Goal: Check status

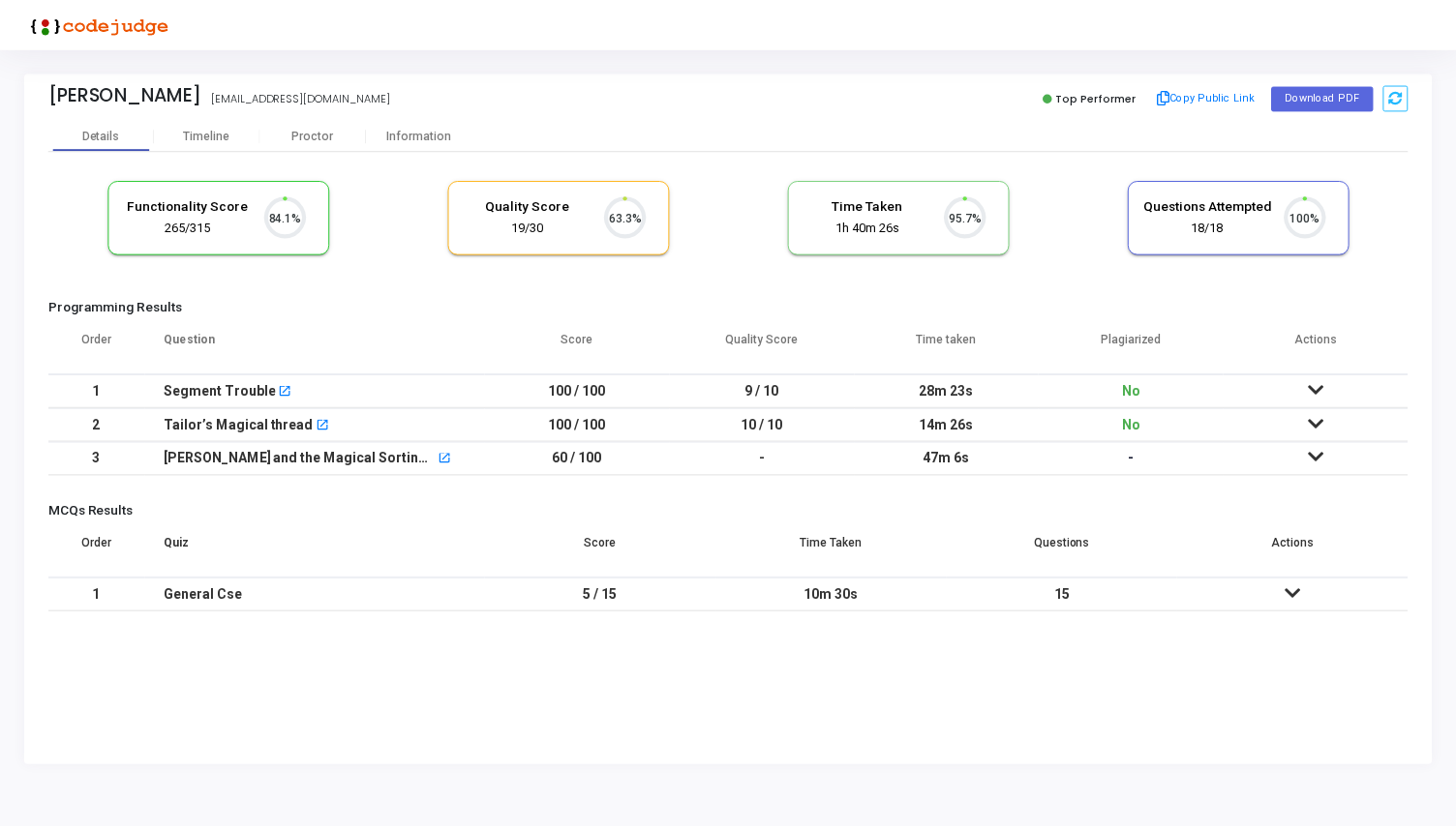
scroll to position [40, 49]
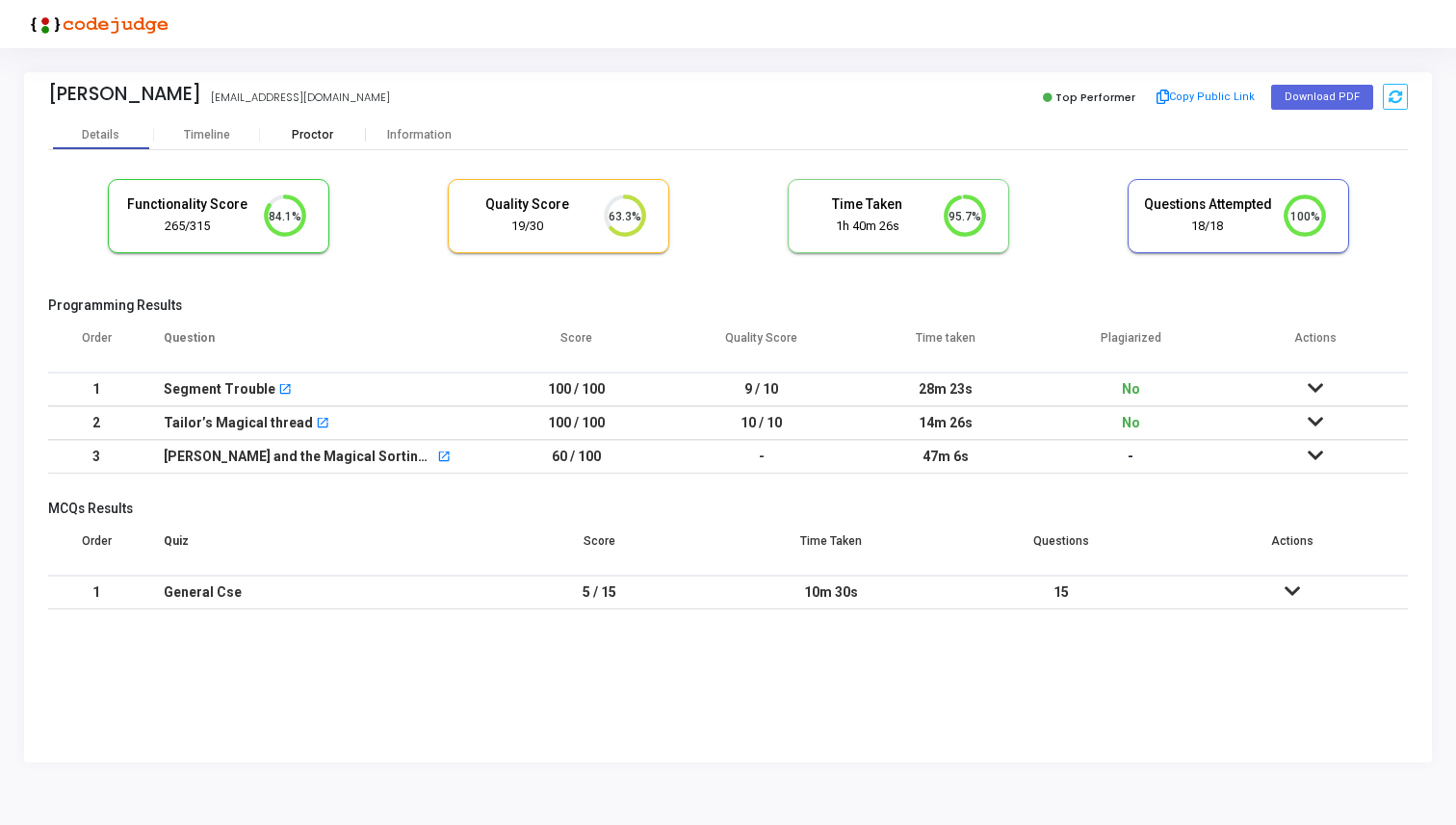
click at [304, 135] on div "Proctor" at bounding box center [313, 135] width 106 height 15
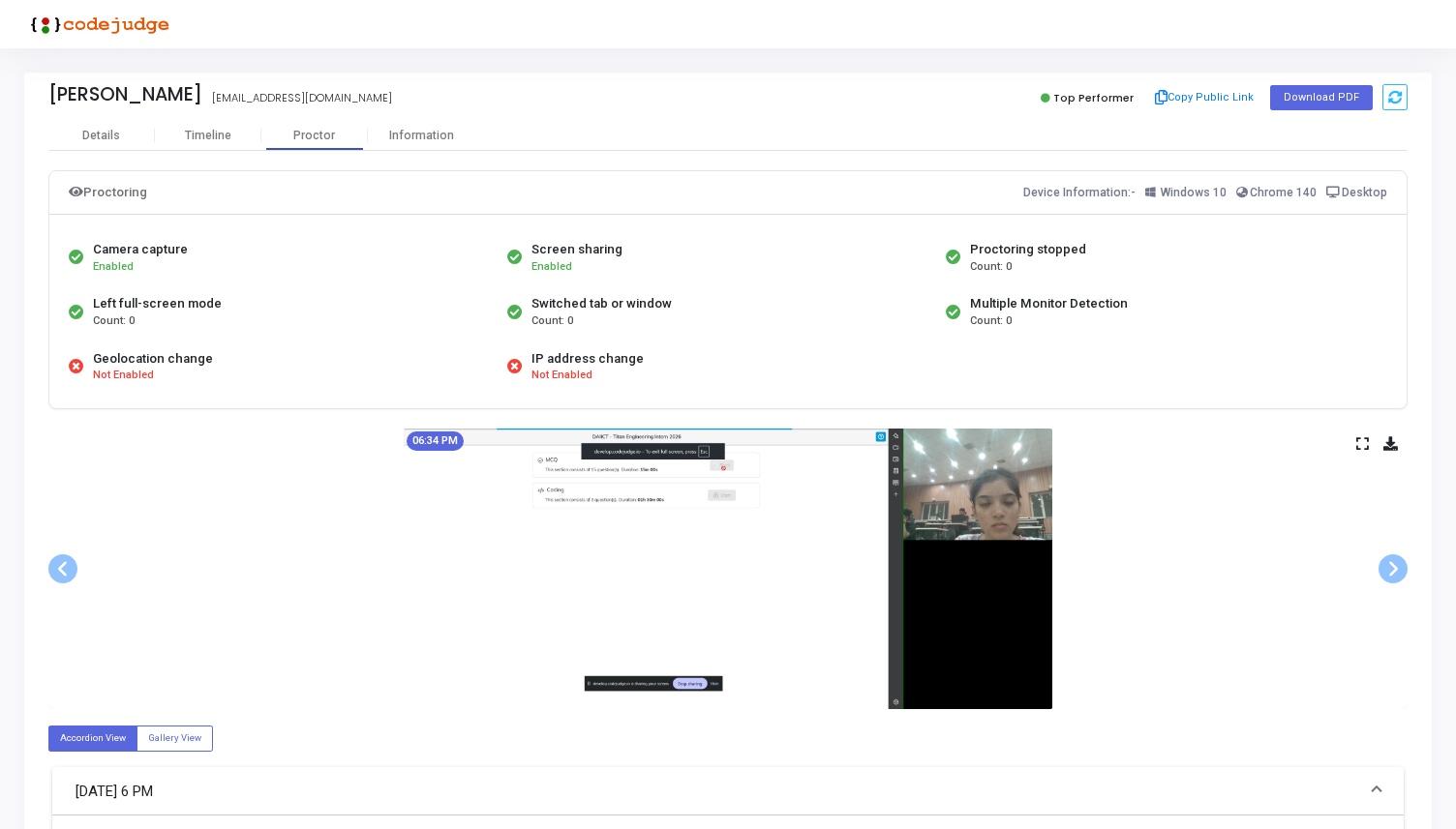
click at [1376, 568] on div "06:34 PM" at bounding box center [728, 569] width 1358 height 281
click at [1386, 568] on span at bounding box center [1392, 569] width 29 height 29
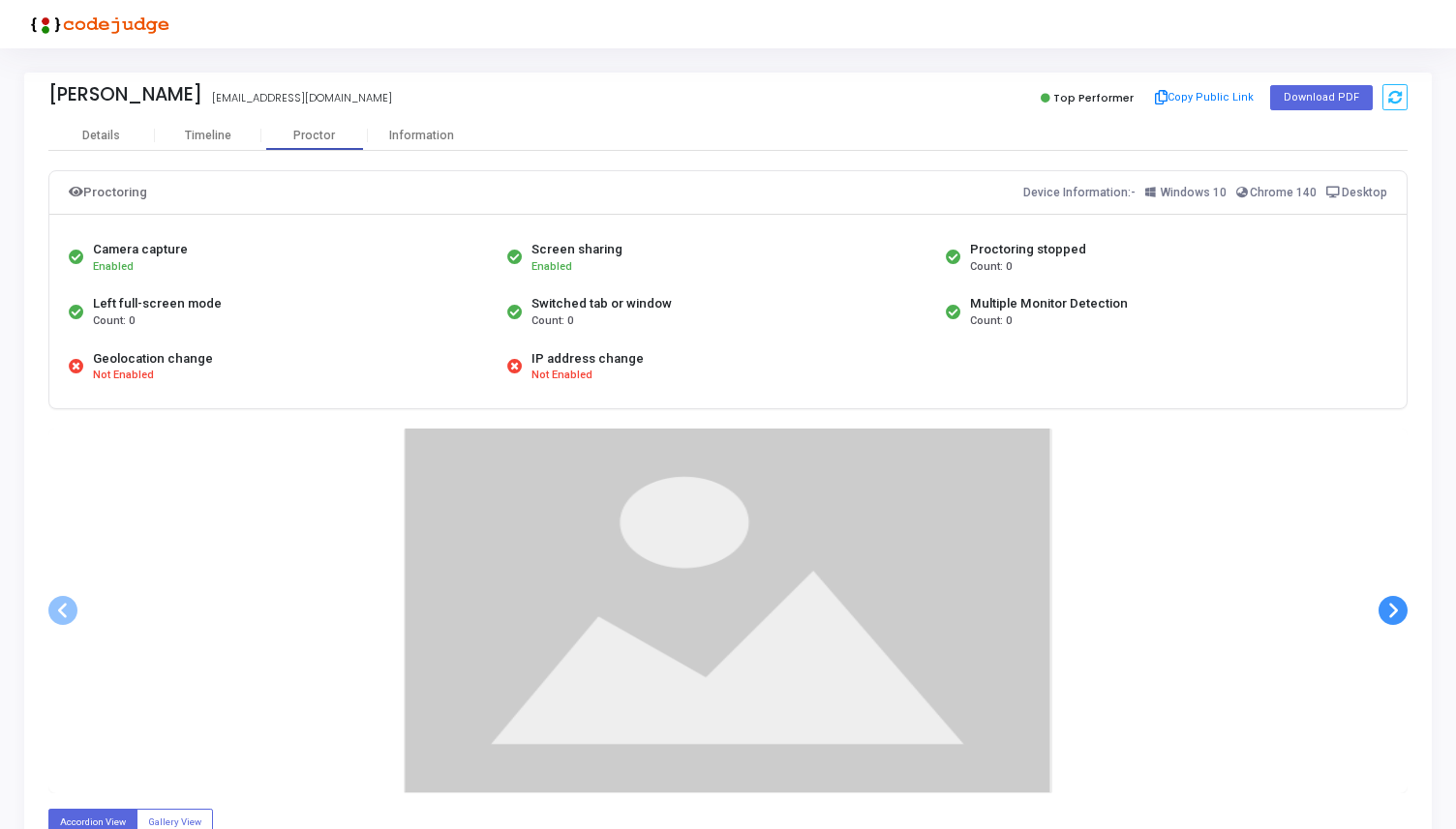
click at [1386, 568] on div at bounding box center [728, 611] width 1358 height 365
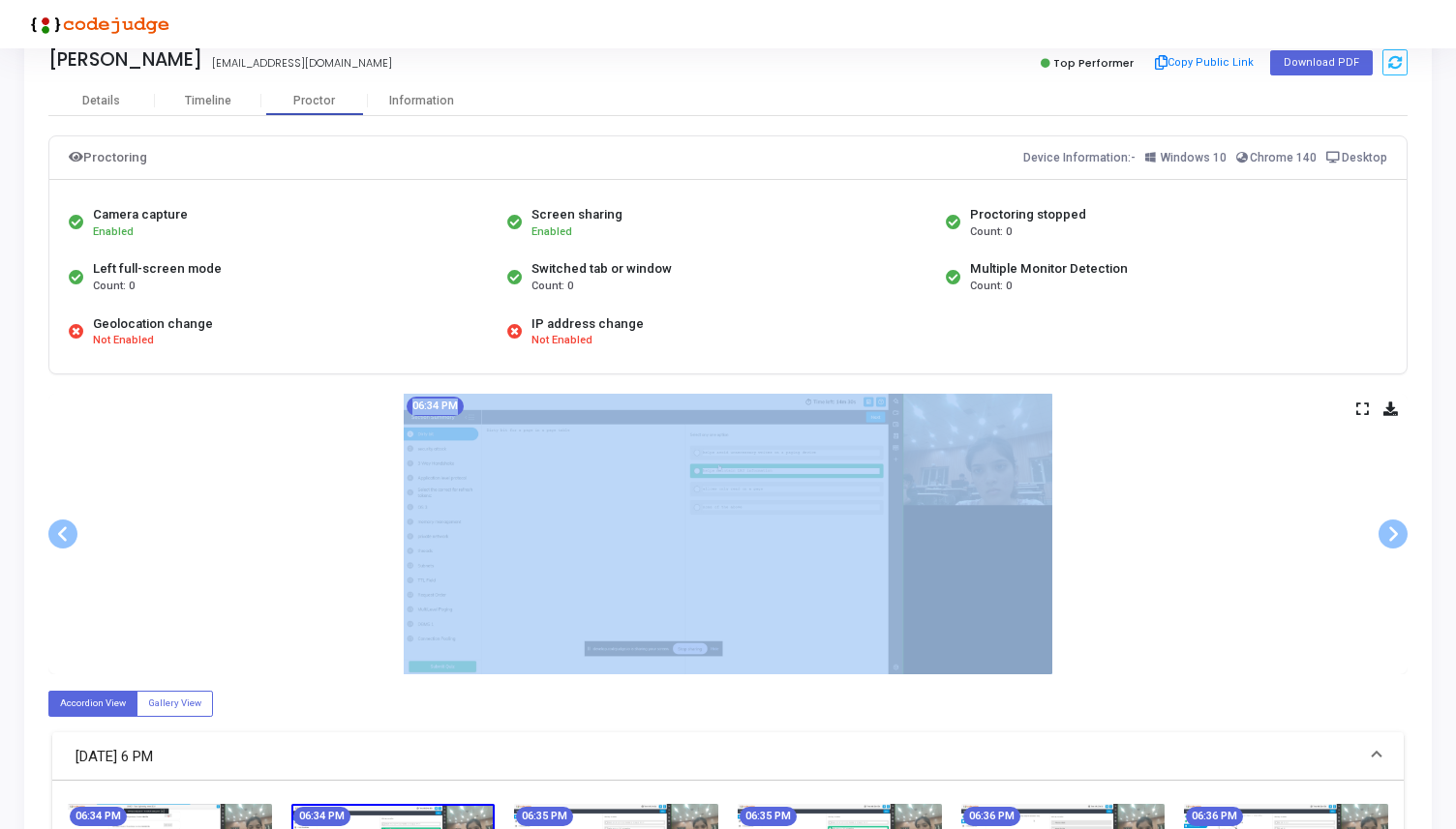
scroll to position [31, 0]
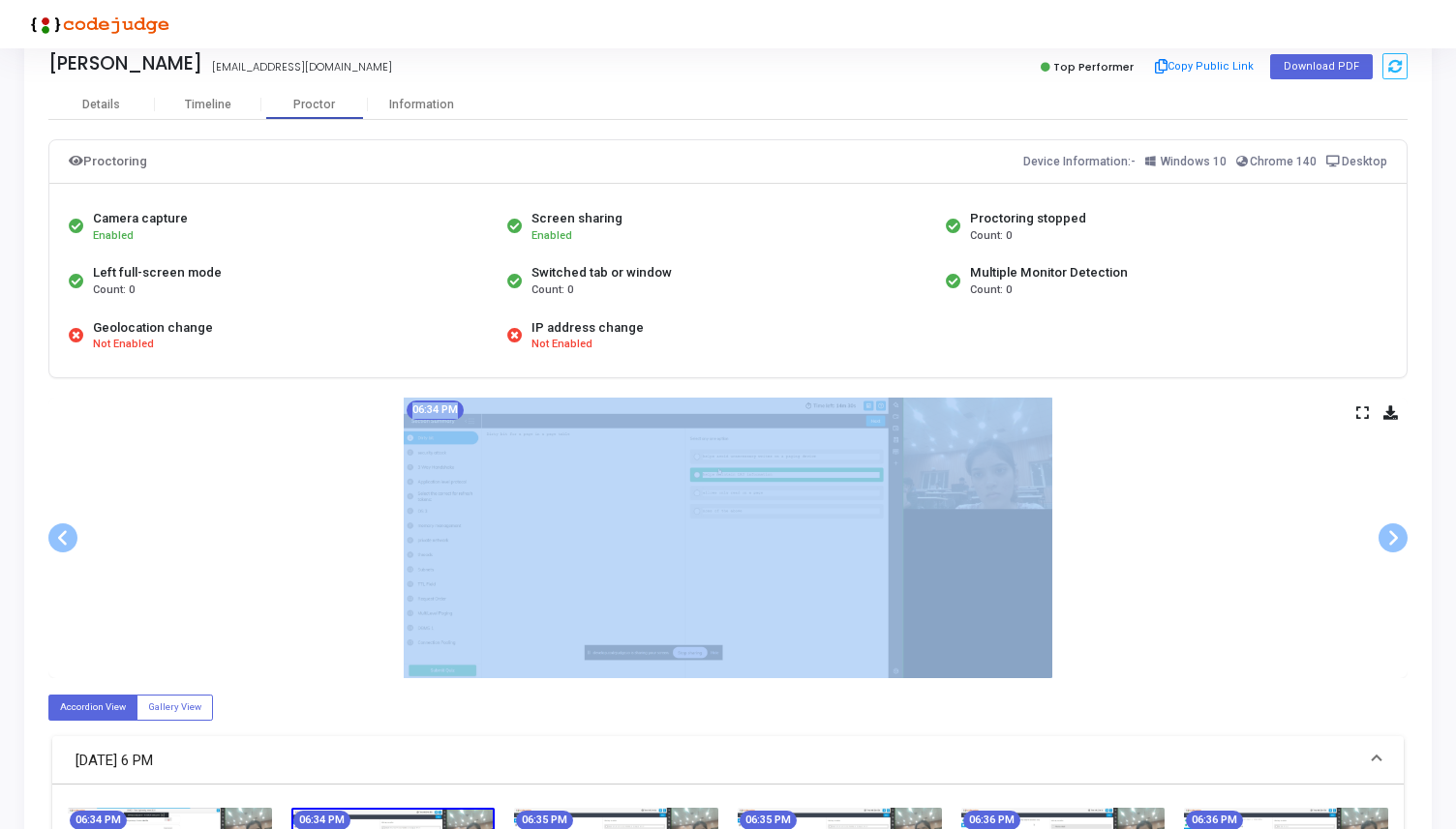
click at [1362, 407] on icon at bounding box center [1361, 412] width 13 height 11
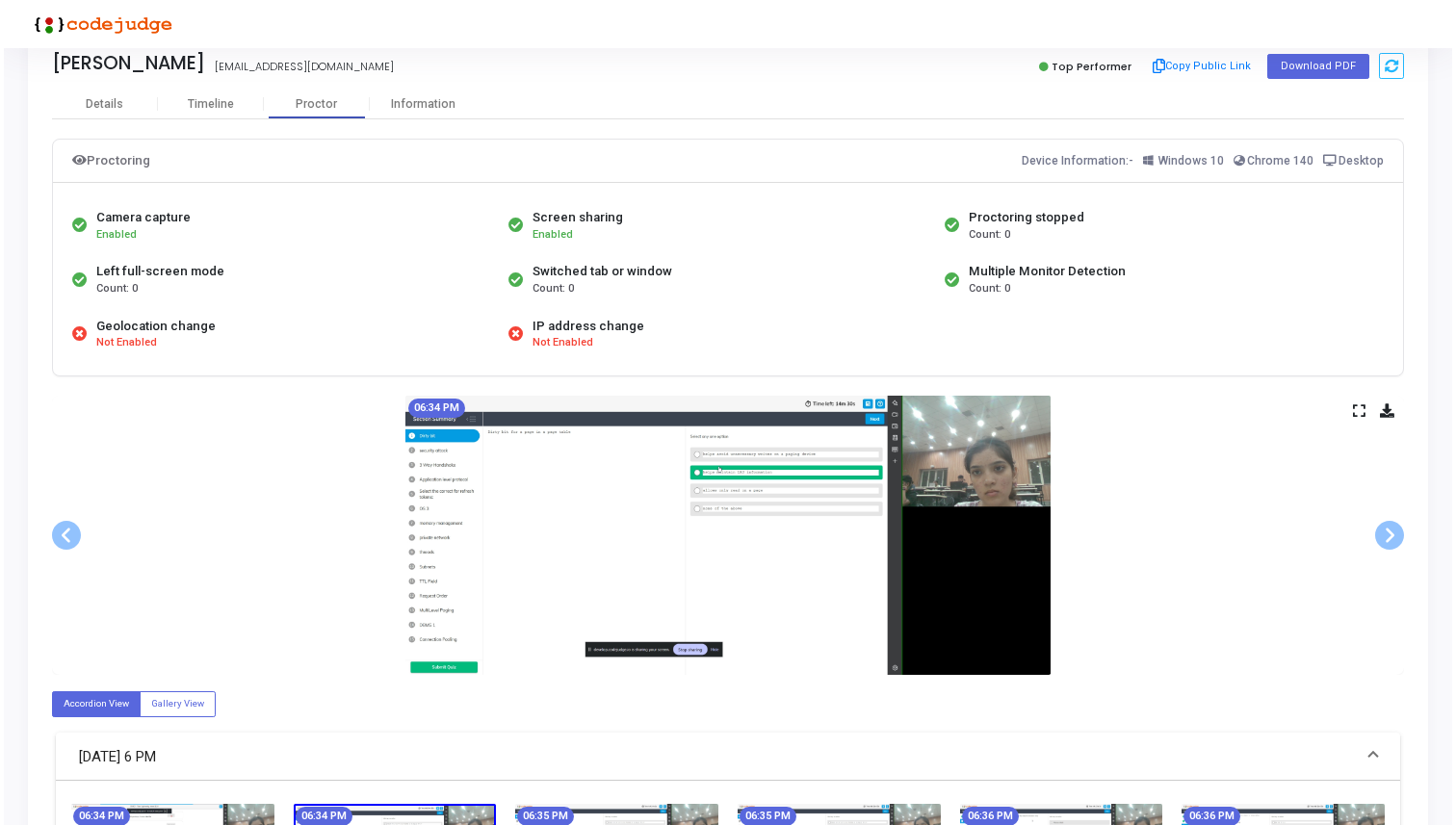
scroll to position [0, 0]
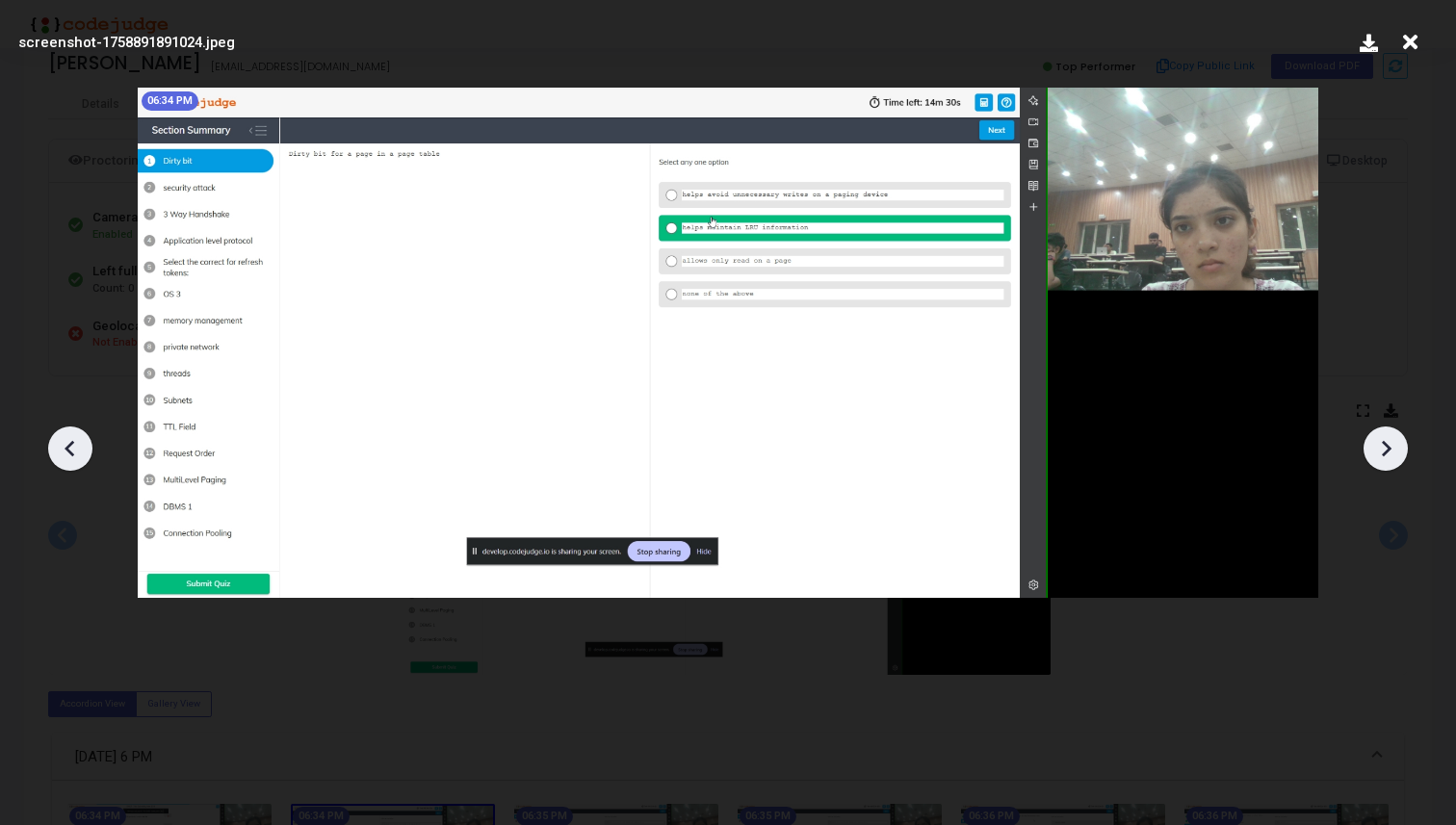
click at [1399, 459] on icon at bounding box center [1385, 448] width 28 height 28
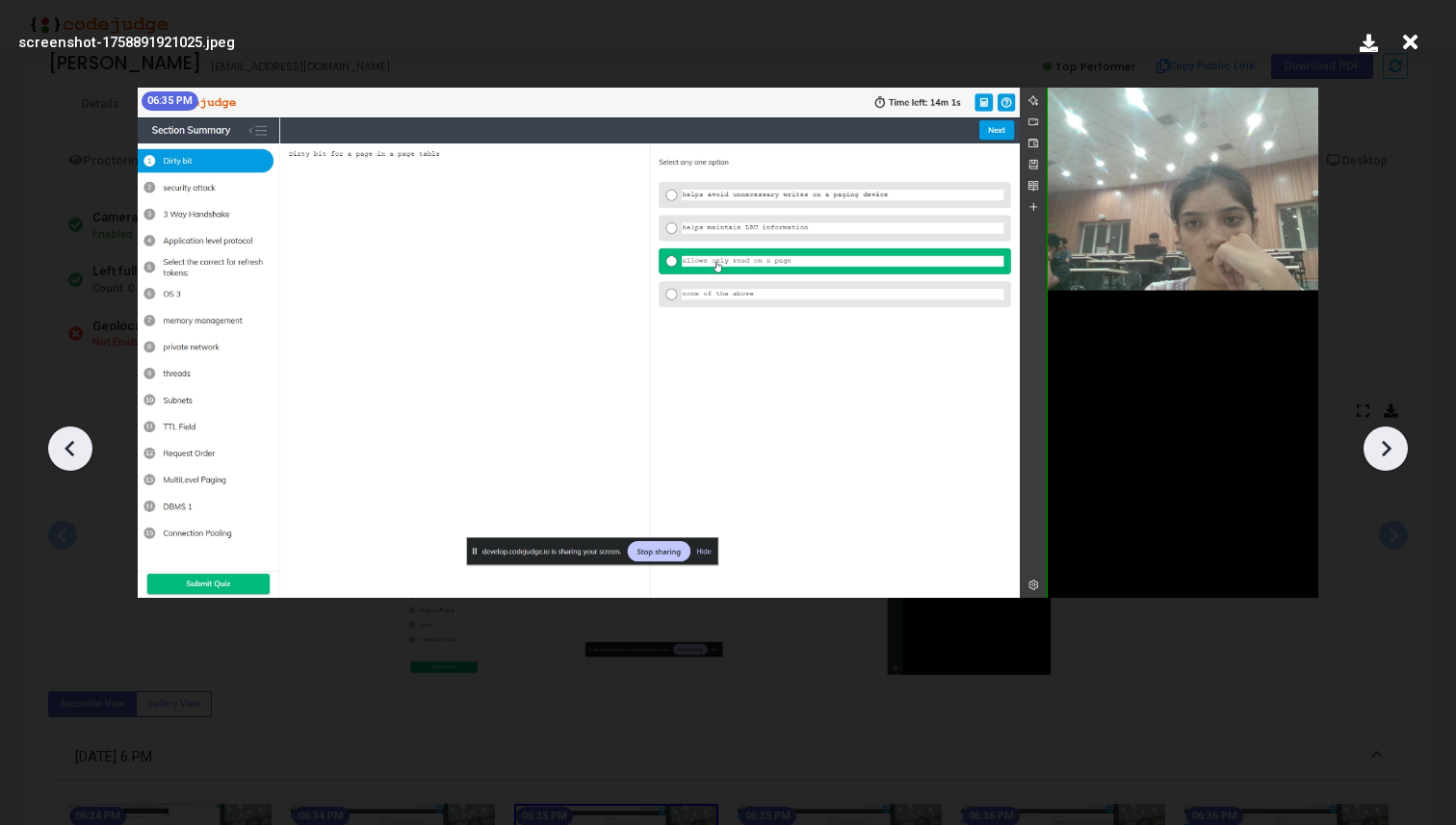
click at [1399, 459] on icon at bounding box center [1385, 448] width 28 height 28
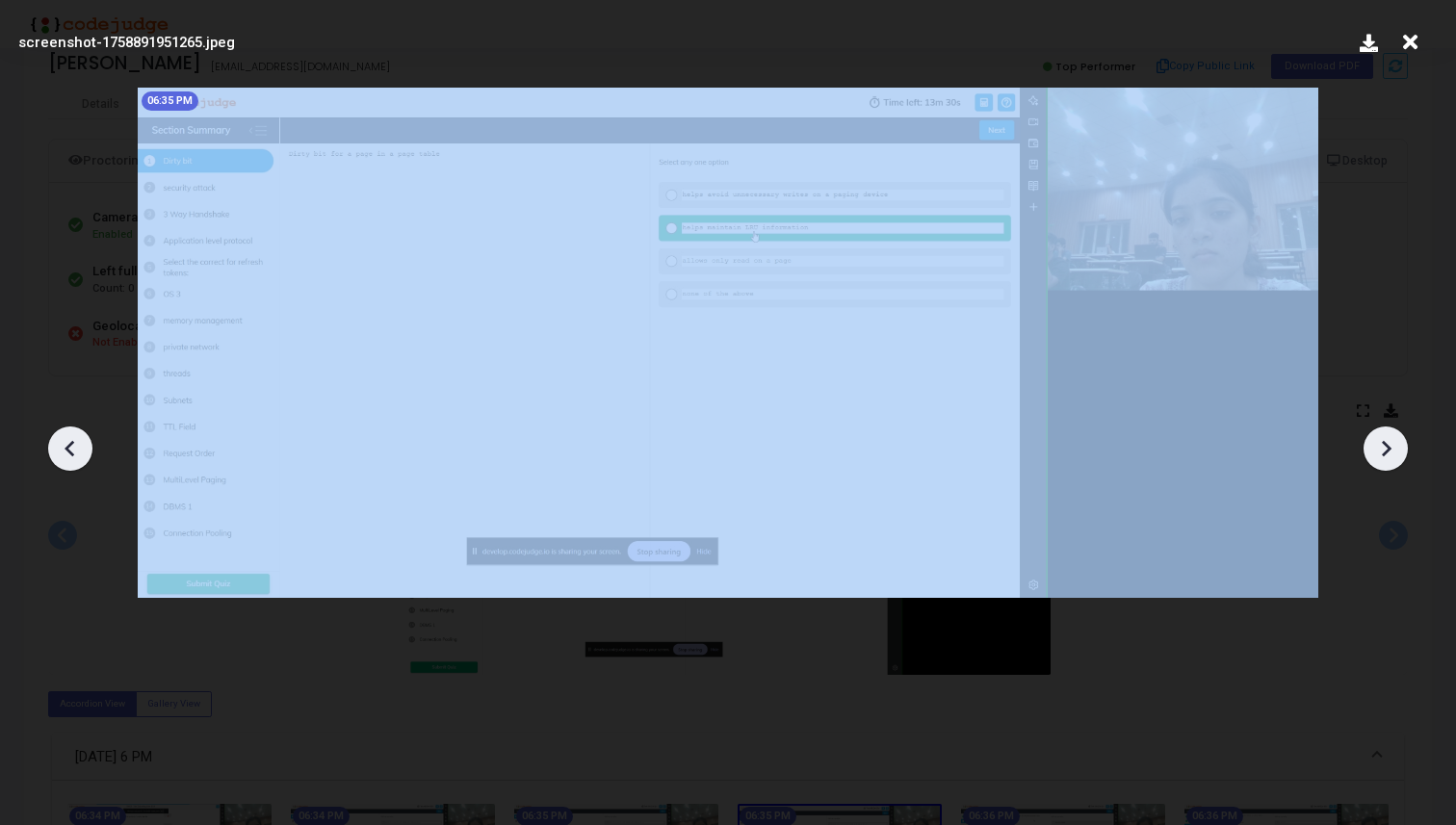
click at [1399, 459] on icon at bounding box center [1385, 448] width 28 height 28
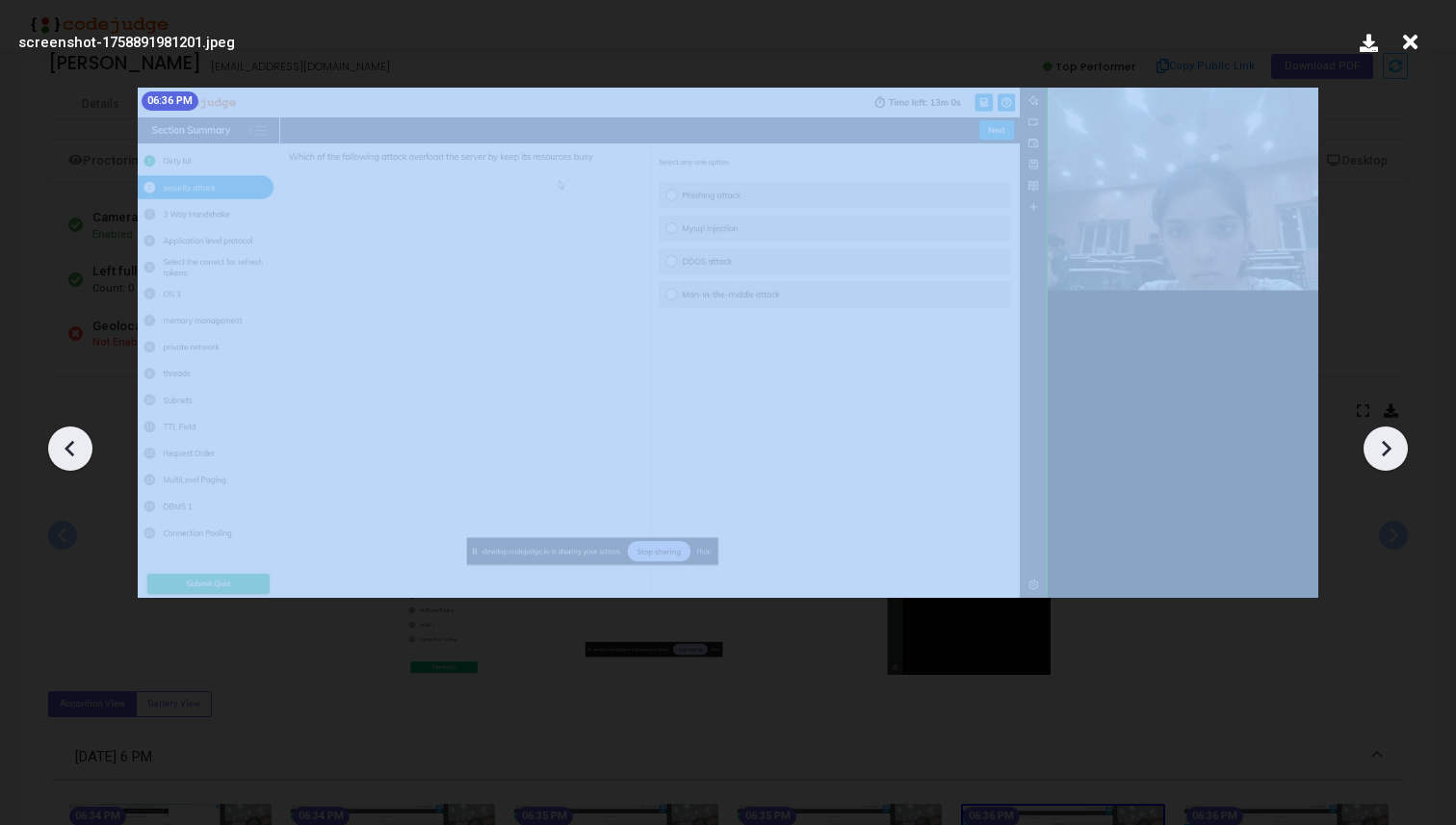
click at [1399, 459] on icon at bounding box center [1385, 448] width 28 height 28
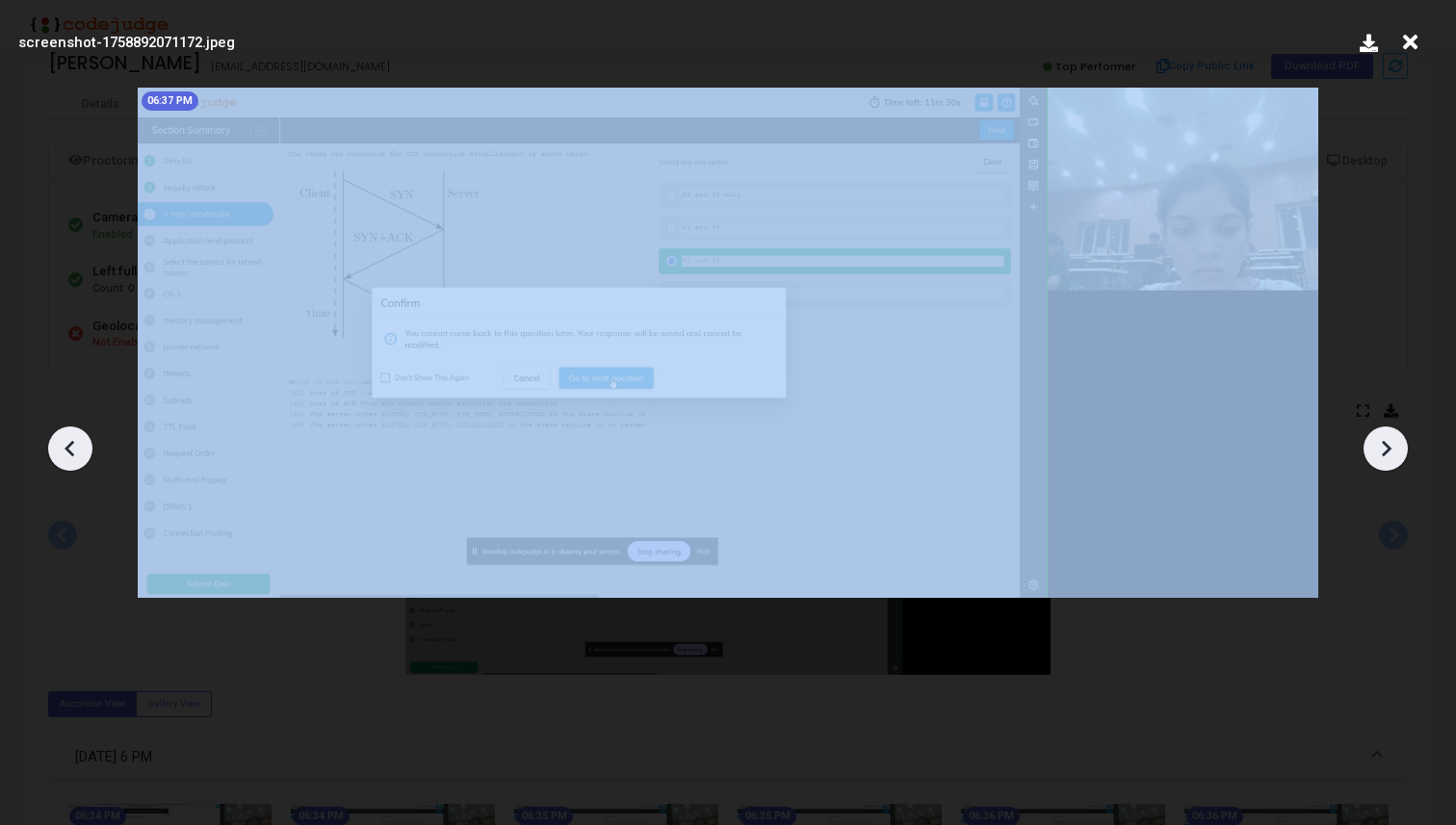
click at [1399, 459] on icon at bounding box center [1385, 448] width 28 height 28
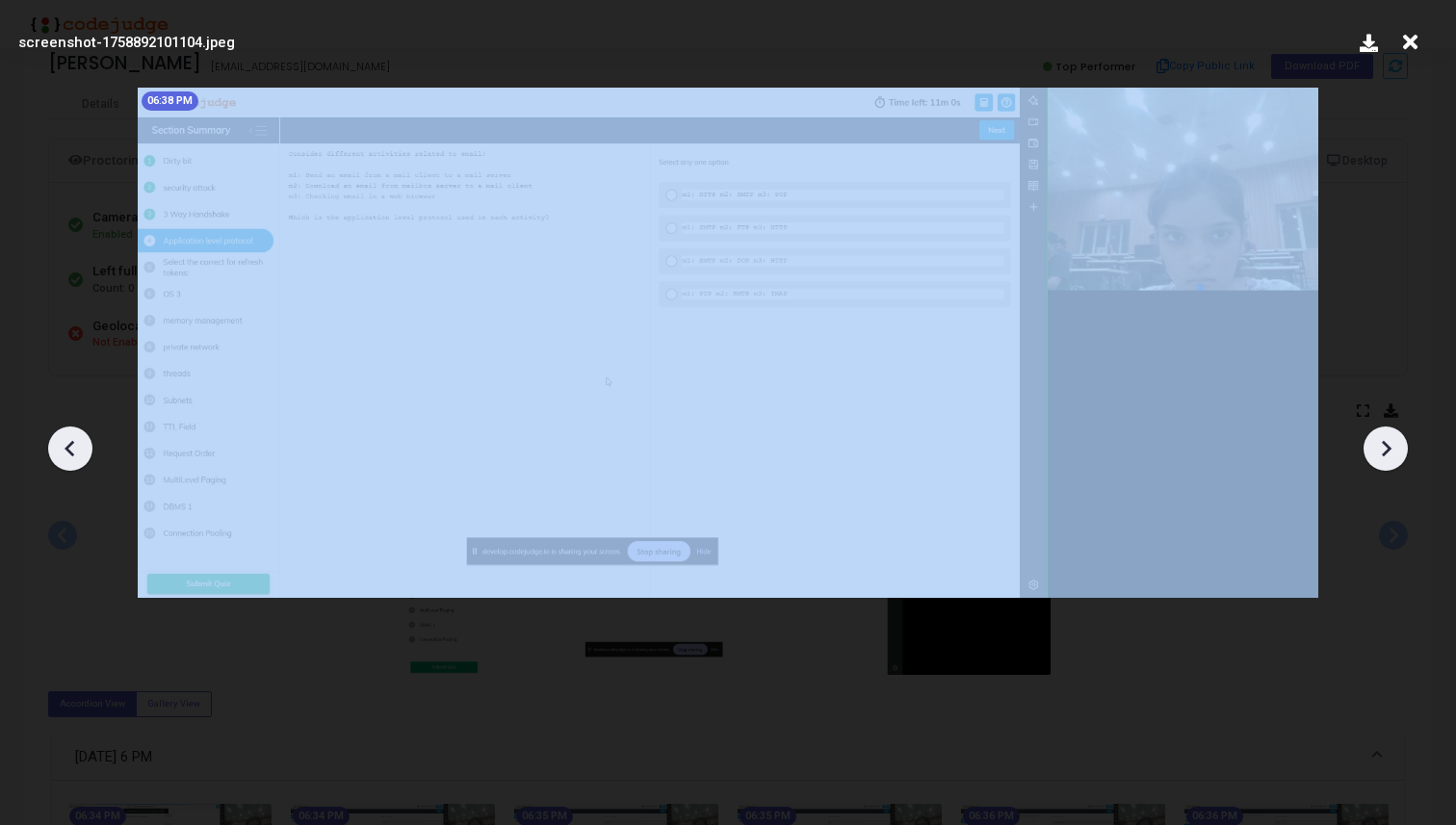
click at [1399, 459] on icon at bounding box center [1385, 448] width 28 height 28
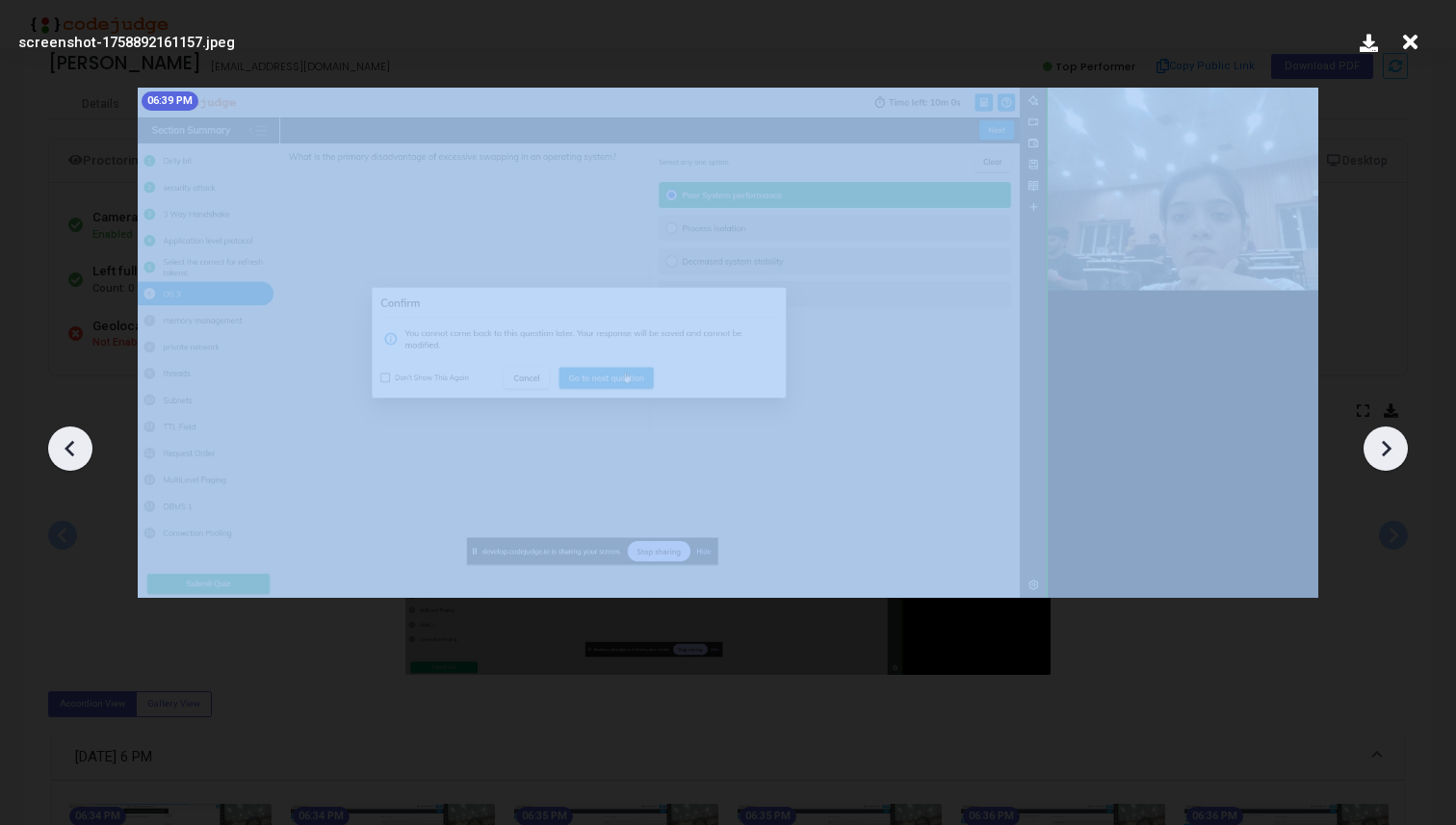
click at [1399, 459] on icon at bounding box center [1385, 448] width 28 height 28
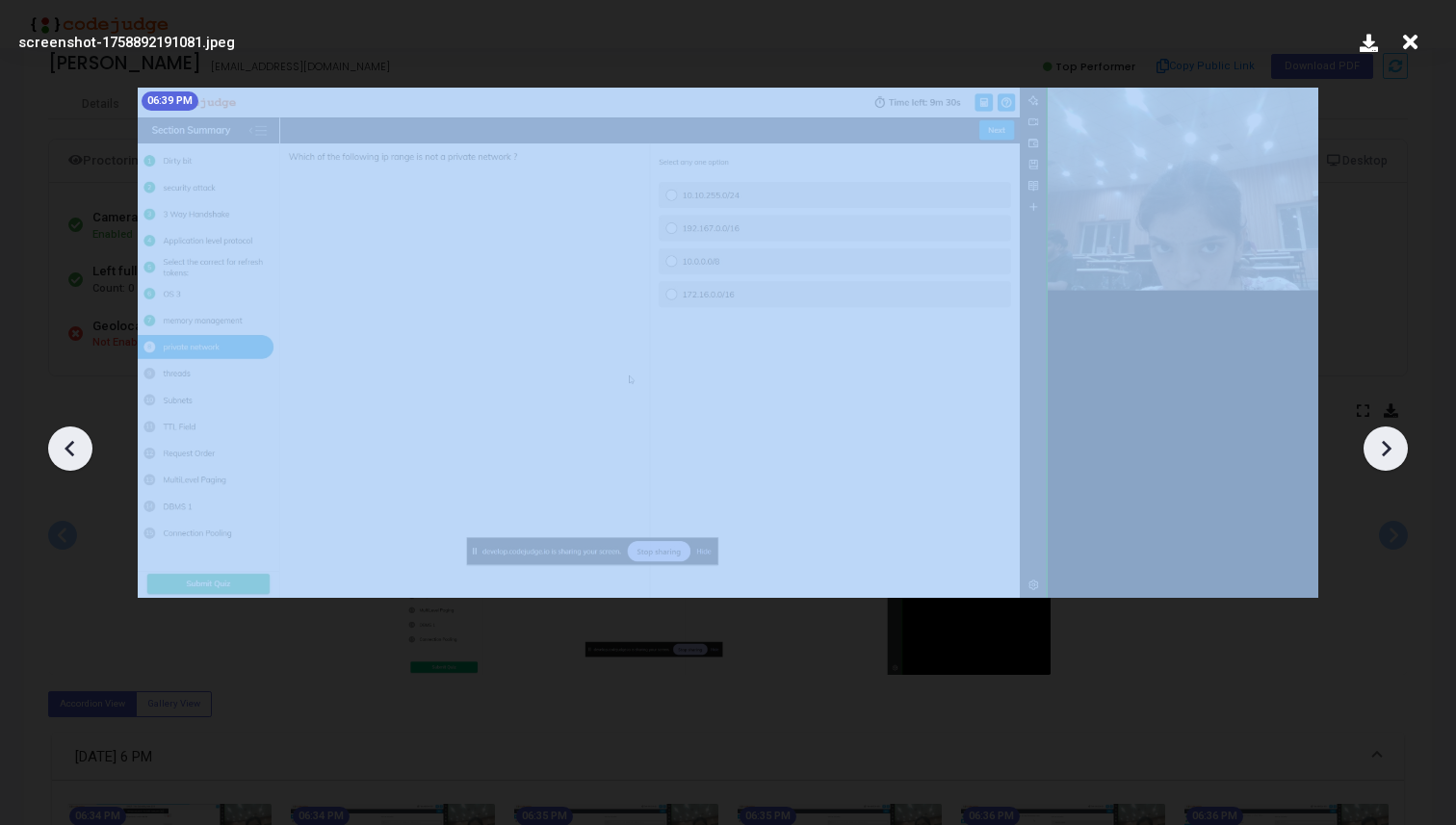
click at [1399, 459] on icon at bounding box center [1385, 448] width 28 height 28
